Goal: Navigation & Orientation: Find specific page/section

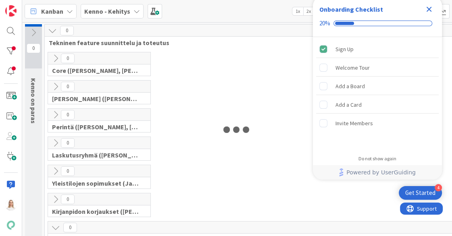
click at [430, 9] on icon "Close Checklist" at bounding box center [429, 9] width 5 height 5
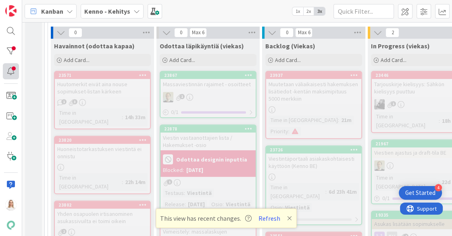
scroll to position [244, 0]
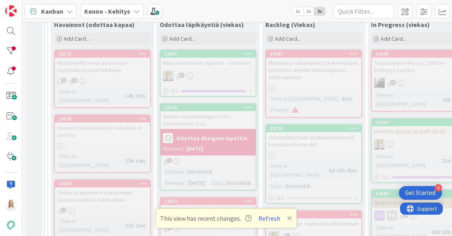
click at [287, 216] on icon at bounding box center [289, 218] width 5 height 6
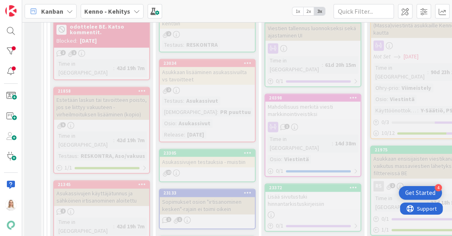
scroll to position [788, 1]
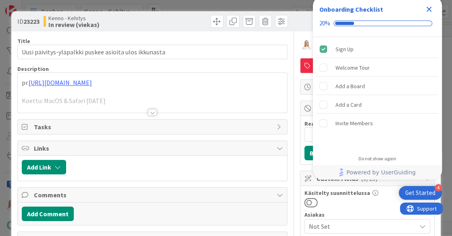
click at [431, 7] on icon "Close Checklist" at bounding box center [429, 9] width 5 height 5
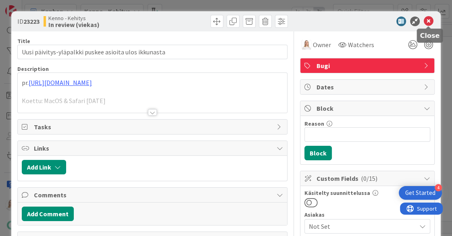
click at [428, 21] on icon at bounding box center [429, 22] width 10 height 10
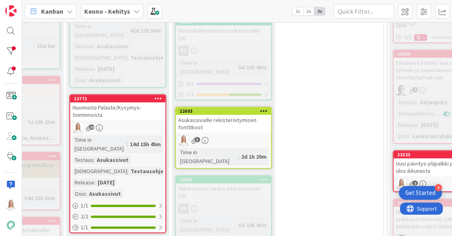
scroll to position [450, 310]
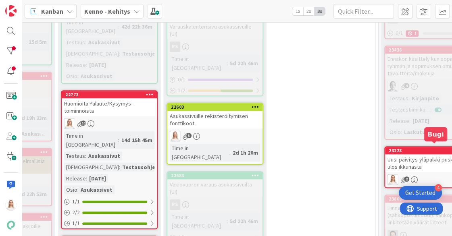
click at [421, 148] on div "23223" at bounding box center [435, 151] width 92 height 6
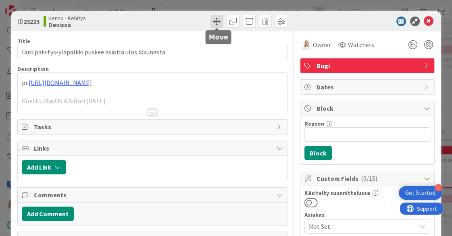
click at [218, 21] on span at bounding box center [217, 21] width 13 height 13
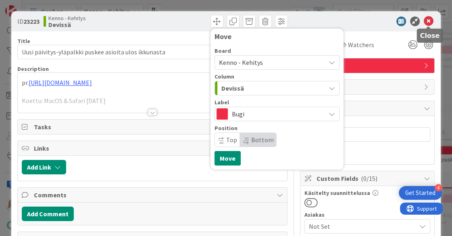
click at [430, 20] on icon at bounding box center [429, 22] width 10 height 10
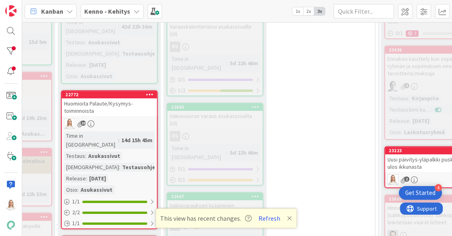
click at [112, 92] on div "22772" at bounding box center [111, 95] width 92 height 6
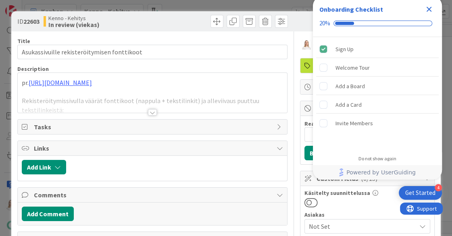
click at [430, 8] on icon "Close Checklist" at bounding box center [429, 9] width 5 height 5
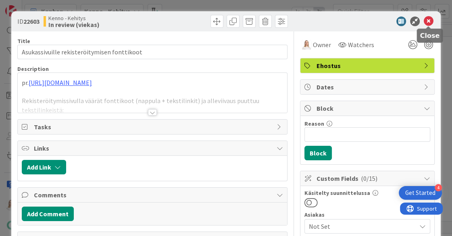
click at [426, 19] on icon at bounding box center [429, 22] width 10 height 10
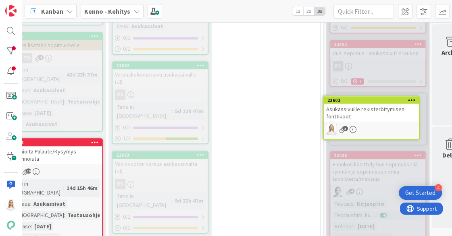
scroll to position [392, 380]
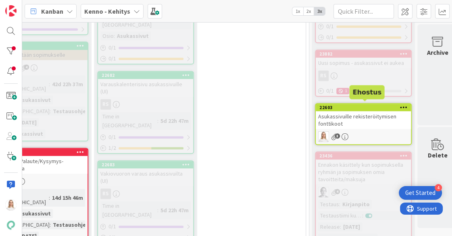
click at [365, 105] on div "22603" at bounding box center [366, 108] width 92 height 6
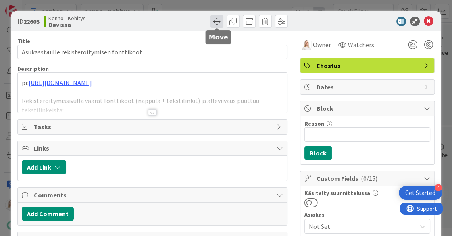
click at [219, 21] on span at bounding box center [217, 21] width 13 height 13
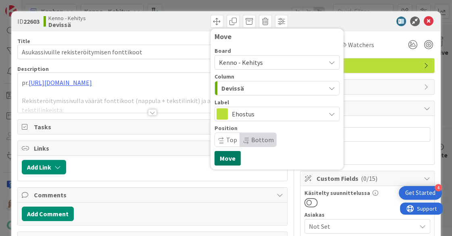
click at [220, 161] on button "Move" at bounding box center [228, 158] width 26 height 15
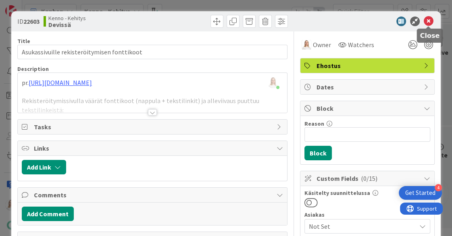
click at [430, 19] on icon at bounding box center [429, 22] width 10 height 10
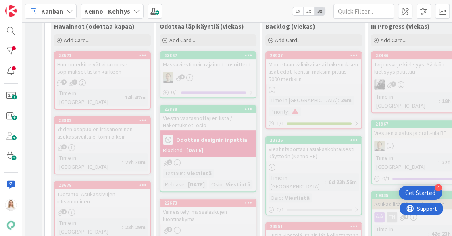
scroll to position [196, 0]
